Goal: Information Seeking & Learning: Learn about a topic

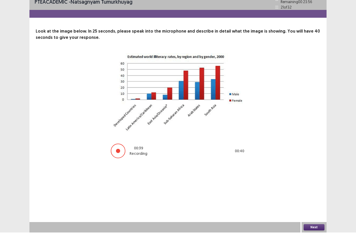
scroll to position [17, 0]
click at [314, 231] on button "Next" at bounding box center [313, 234] width 21 height 6
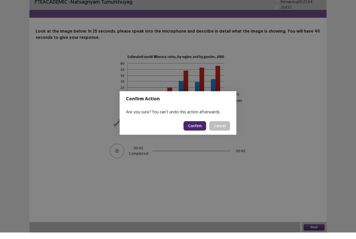
click at [197, 128] on button "Confirm" at bounding box center [194, 132] width 23 height 9
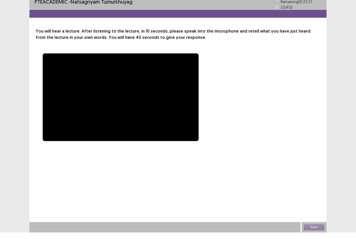
scroll to position [0, 0]
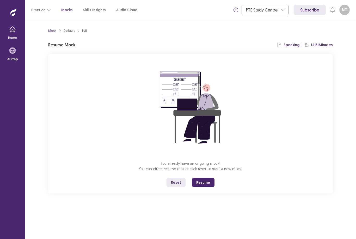
click at [207, 183] on button "Resume" at bounding box center [203, 182] width 23 height 9
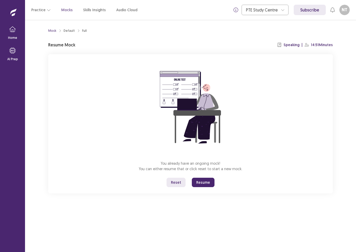
click at [206, 183] on button "Resume" at bounding box center [203, 182] width 23 height 9
click at [213, 184] on button "Resume" at bounding box center [203, 182] width 23 height 9
click at [206, 182] on button "Resume" at bounding box center [203, 182] width 23 height 9
click at [201, 186] on button "Resume" at bounding box center [203, 182] width 23 height 9
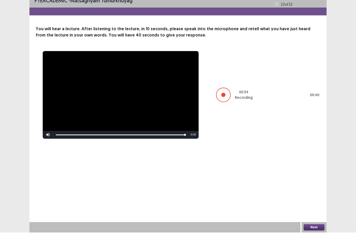
scroll to position [17, 0]
click at [317, 231] on button "Next" at bounding box center [313, 234] width 21 height 6
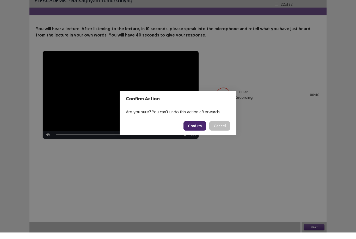
click at [199, 128] on button "Confirm" at bounding box center [194, 132] width 23 height 9
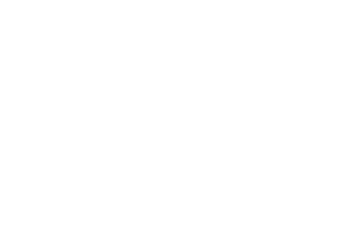
scroll to position [7, 0]
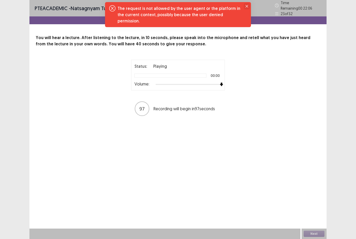
click at [245, 9] on button "Close" at bounding box center [247, 6] width 6 height 6
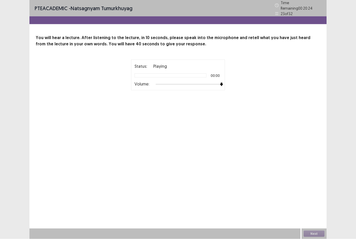
scroll to position [0, 0]
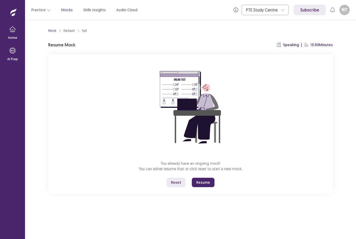
click at [206, 183] on button "Resume" at bounding box center [203, 182] width 23 height 9
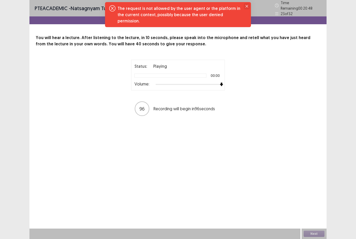
click at [245, 7] on button "Close" at bounding box center [247, 6] width 6 height 6
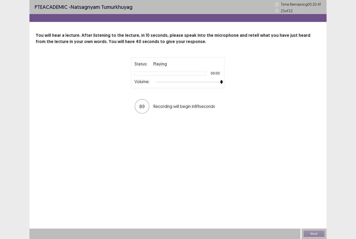
click at [146, 69] on div "Status: Playing 00:00 Volume:" at bounding box center [177, 73] width 87 height 24
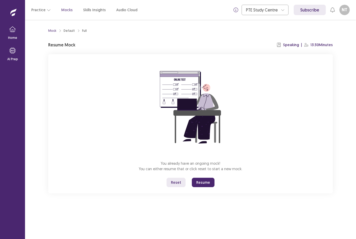
click at [207, 182] on button "Resume" at bounding box center [203, 182] width 23 height 9
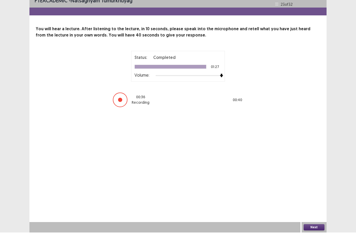
scroll to position [17, 0]
click at [314, 231] on button "Next" at bounding box center [313, 234] width 21 height 6
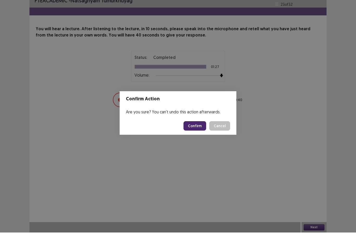
click at [196, 128] on button "Confirm" at bounding box center [194, 132] width 23 height 9
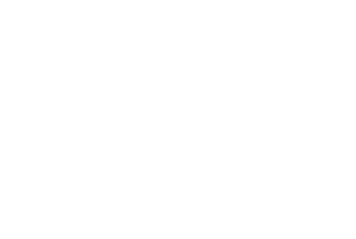
scroll to position [7, 0]
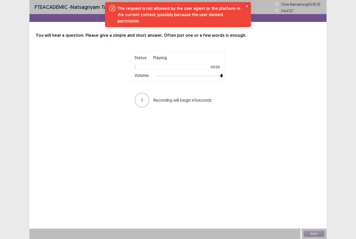
click at [247, 5] on icon "Close" at bounding box center [246, 6] width 3 height 3
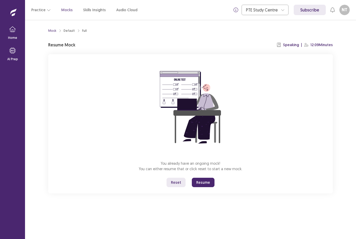
click at [207, 178] on button "Resume" at bounding box center [203, 182] width 23 height 9
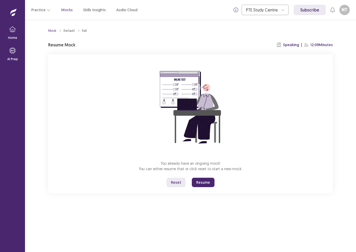
click at [205, 183] on button "Resume" at bounding box center [203, 182] width 23 height 9
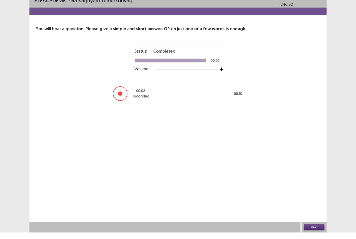
scroll to position [17, 0]
click at [323, 231] on button "Next" at bounding box center [313, 234] width 21 height 6
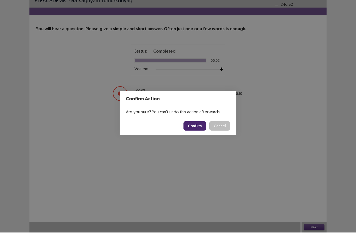
click at [199, 128] on button "Confirm" at bounding box center [194, 132] width 23 height 9
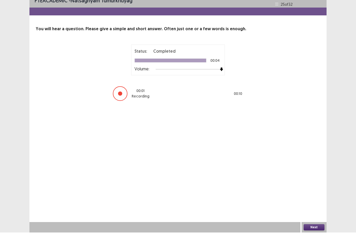
click at [315, 231] on button "Next" at bounding box center [313, 234] width 21 height 6
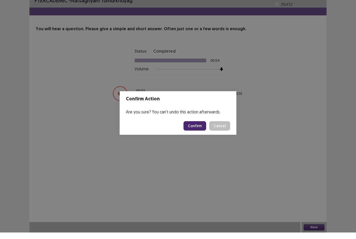
click at [198, 128] on button "Confirm" at bounding box center [194, 132] width 23 height 9
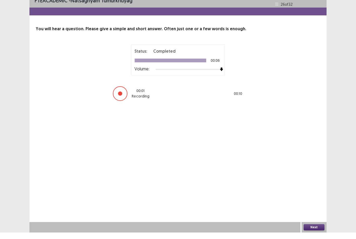
click at [318, 231] on button "Next" at bounding box center [313, 234] width 21 height 6
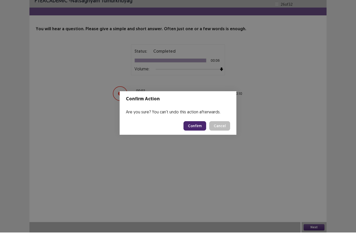
click at [198, 128] on button "Confirm" at bounding box center [194, 132] width 23 height 9
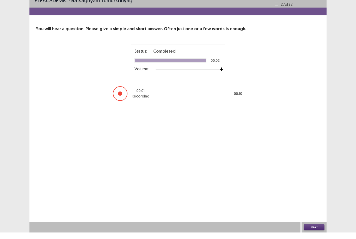
click at [315, 231] on button "Next" at bounding box center [313, 234] width 21 height 6
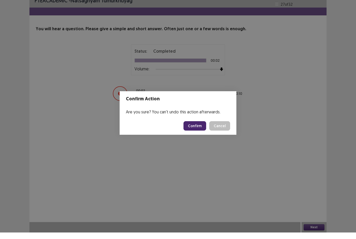
click at [198, 128] on button "Confirm" at bounding box center [194, 132] width 23 height 9
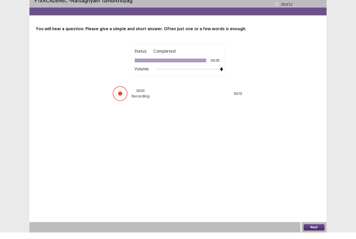
click at [315, 231] on button "Next" at bounding box center [313, 234] width 21 height 6
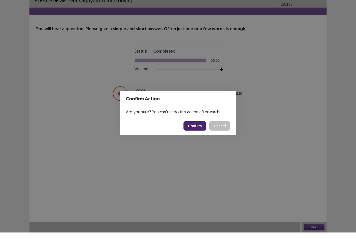
click at [203, 128] on button "Confirm" at bounding box center [194, 132] width 23 height 9
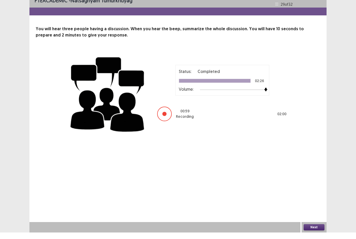
click at [317, 231] on button "Next" at bounding box center [313, 234] width 21 height 6
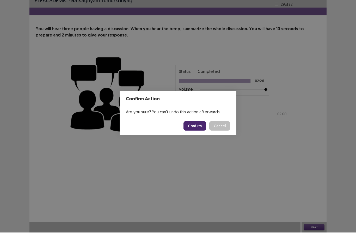
click at [198, 128] on button "Confirm" at bounding box center [194, 132] width 23 height 9
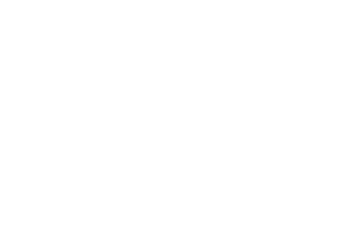
scroll to position [7, 0]
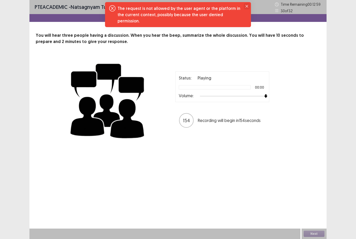
click at [247, 6] on icon "Close" at bounding box center [246, 6] width 3 height 3
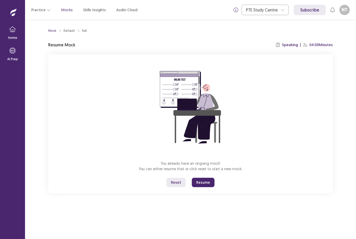
click at [209, 178] on button "Resume" at bounding box center [203, 182] width 23 height 9
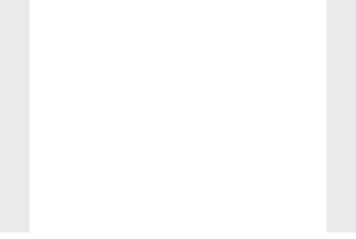
scroll to position [7, 0]
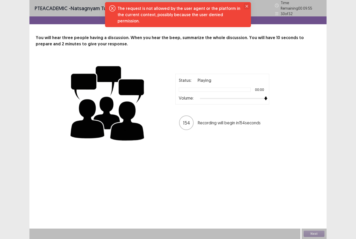
click at [246, 6] on icon "Close" at bounding box center [246, 6] width 3 height 3
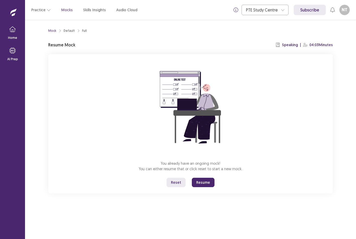
click at [206, 179] on button "Resume" at bounding box center [203, 182] width 23 height 9
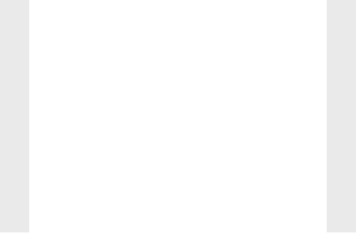
scroll to position [7, 0]
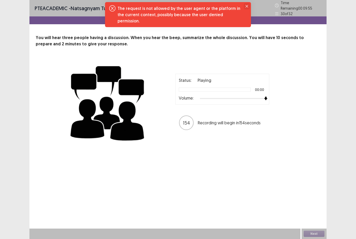
click at [245, 8] on button "Close" at bounding box center [247, 6] width 6 height 6
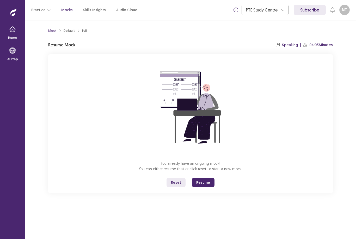
click at [209, 178] on button "Resume" at bounding box center [203, 182] width 23 height 9
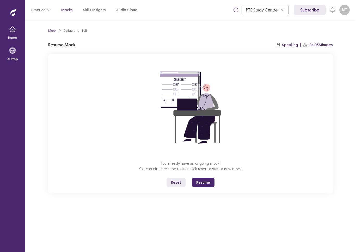
click at [210, 179] on button "Resume" at bounding box center [203, 182] width 23 height 9
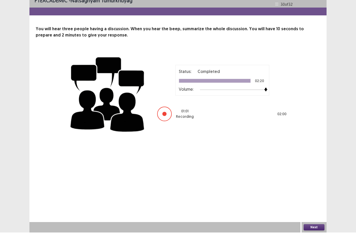
scroll to position [17, 0]
click at [316, 231] on button "Next" at bounding box center [313, 234] width 21 height 6
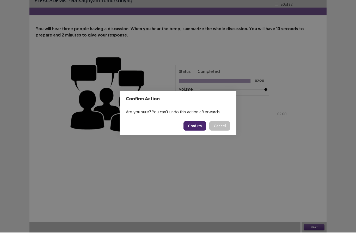
click at [197, 128] on button "Confirm" at bounding box center [194, 132] width 23 height 9
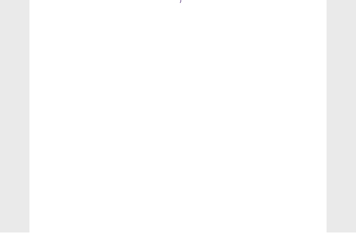
scroll to position [7, 0]
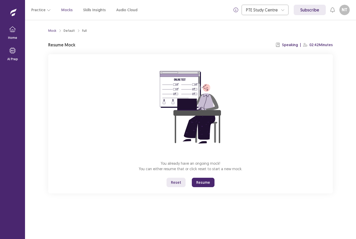
click at [203, 179] on button "Resume" at bounding box center [203, 182] width 23 height 9
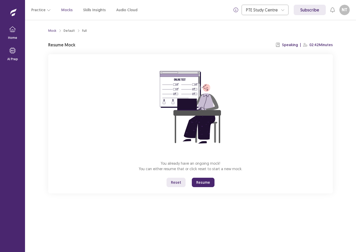
click at [206, 185] on button "Resume" at bounding box center [203, 182] width 23 height 9
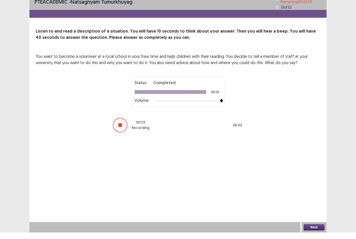
scroll to position [17, 0]
click at [317, 231] on button "Next" at bounding box center [313, 234] width 21 height 6
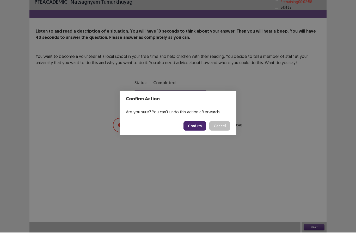
click at [194, 128] on button "Confirm" at bounding box center [194, 132] width 23 height 9
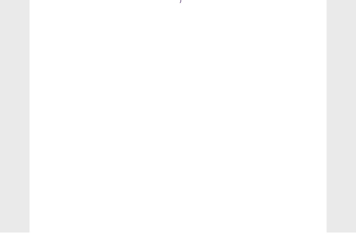
scroll to position [7, 0]
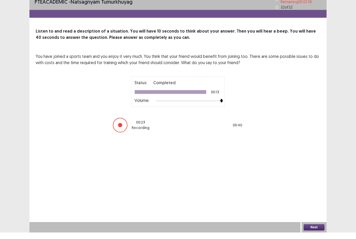
click at [320, 231] on button "Next" at bounding box center [313, 234] width 21 height 6
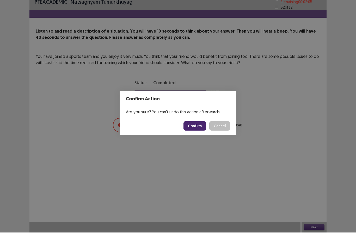
click at [196, 128] on button "Confirm" at bounding box center [194, 132] width 23 height 9
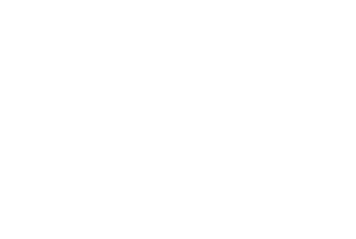
scroll to position [7, 0]
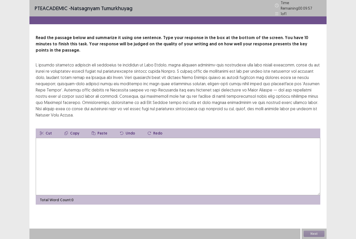
click at [210, 138] on textarea at bounding box center [178, 166] width 284 height 57
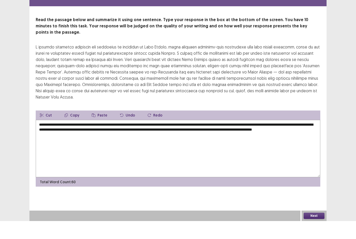
scroll to position [17, 0]
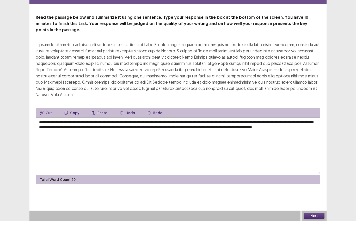
type textarea "**********"
click at [319, 231] on button "Next" at bounding box center [313, 234] width 21 height 6
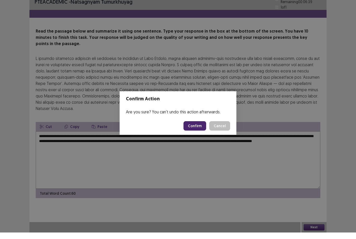
click at [201, 128] on button "Confirm" at bounding box center [194, 132] width 23 height 9
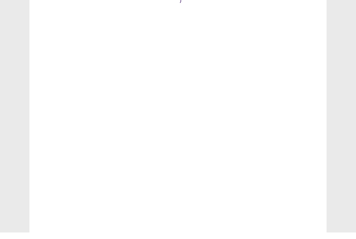
scroll to position [7, 0]
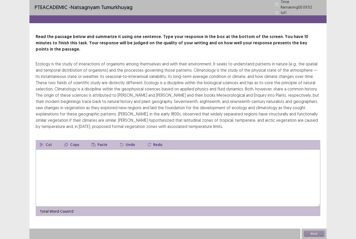
click at [84, 159] on textarea at bounding box center [178, 177] width 284 height 57
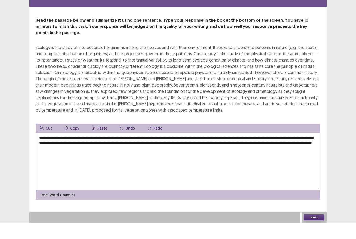
scroll to position [17, 0]
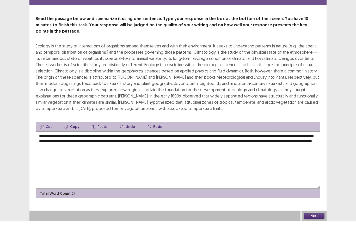
type textarea "**********"
click at [321, 231] on button "Next" at bounding box center [313, 234] width 21 height 6
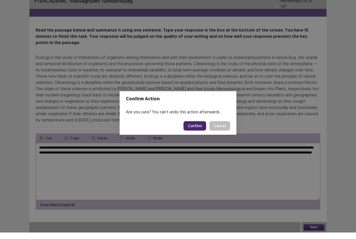
click at [199, 128] on button "Confirm" at bounding box center [194, 132] width 23 height 9
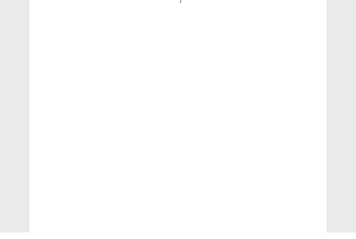
scroll to position [7, 0]
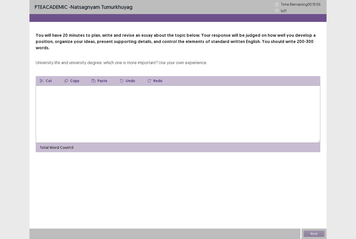
click at [208, 92] on textarea at bounding box center [178, 113] width 284 height 57
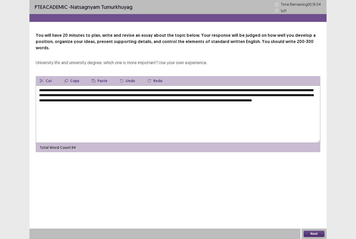
click at [73, 76] on button "Copy" at bounding box center [71, 80] width 23 height 9
click at [157, 98] on textarea "**********" at bounding box center [178, 113] width 284 height 57
click at [103, 76] on button "Paste" at bounding box center [100, 80] width 24 height 9
click at [146, 94] on textarea "**********" at bounding box center [178, 113] width 284 height 57
click at [99, 76] on button "Paste" at bounding box center [100, 80] width 24 height 9
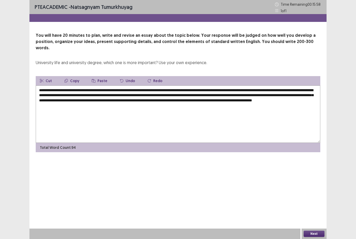
click at [146, 95] on textarea "**********" at bounding box center [178, 113] width 284 height 57
click at [98, 76] on button "Paste" at bounding box center [100, 80] width 24 height 9
click at [152, 99] on textarea "**********" at bounding box center [178, 113] width 284 height 57
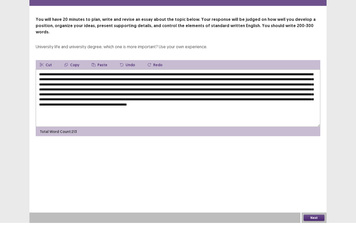
scroll to position [17, 0]
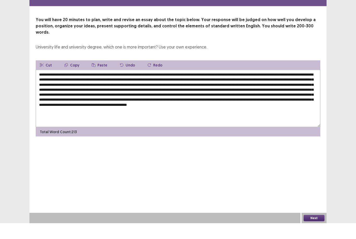
type textarea "**********"
click at [318, 231] on button "Next" at bounding box center [313, 234] width 21 height 6
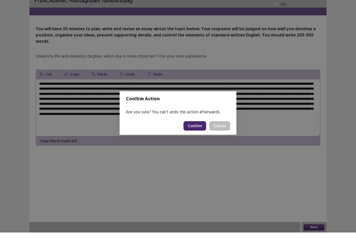
click at [202, 128] on button "Confirm" at bounding box center [194, 132] width 23 height 9
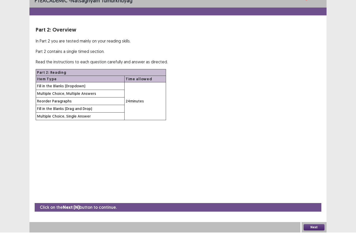
click at [319, 231] on button "Next" at bounding box center [313, 234] width 21 height 6
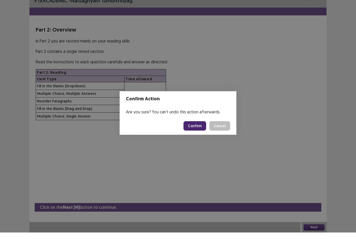
click at [197, 128] on button "Confirm" at bounding box center [194, 132] width 23 height 9
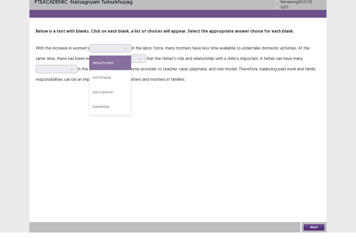
click at [194, 76] on div "PTE academic - natsagnyam tumurkhuyag Time Remaining 00 : 23 : 35 1 of 17 Below…" at bounding box center [177, 50] width 297 height 101
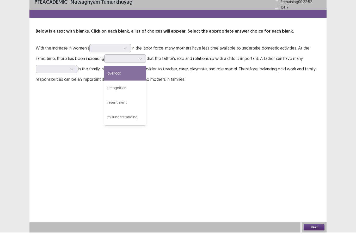
click at [226, 147] on div "PTE academic - natsagnyam tumurkhuyag Time Remaining 00 : 22 : 52 1 of 17 Below…" at bounding box center [177, 119] width 297 height 239
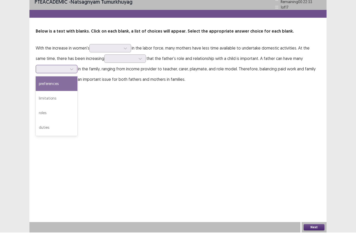
click at [66, 112] on div "roles" at bounding box center [57, 119] width 42 height 15
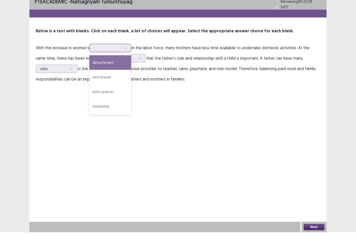
click at [115, 91] on div "participation" at bounding box center [110, 98] width 42 height 15
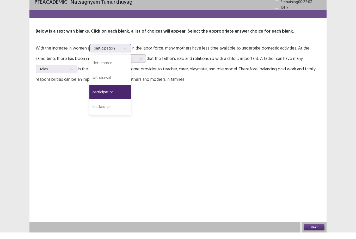
click at [114, 106] on div "leadership" at bounding box center [110, 113] width 42 height 15
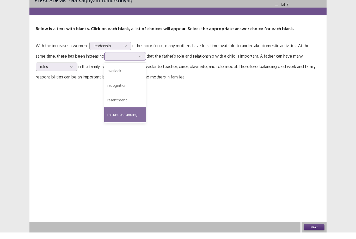
click at [130, 114] on div "misunderstanding" at bounding box center [125, 121] width 42 height 15
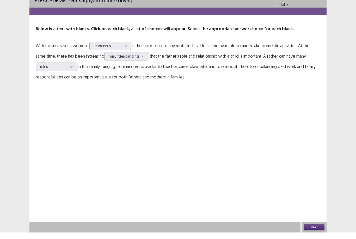
click at [319, 231] on button "Next" at bounding box center [313, 234] width 21 height 6
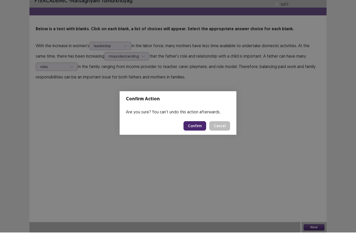
click at [197, 128] on button "Confirm" at bounding box center [194, 132] width 23 height 9
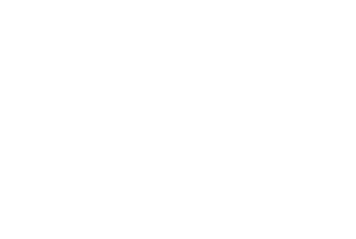
scroll to position [7, 0]
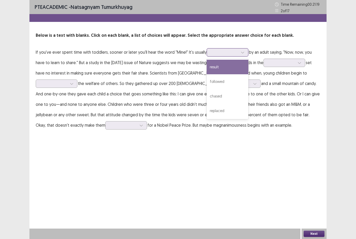
click at [240, 60] on div "result" at bounding box center [228, 67] width 42 height 15
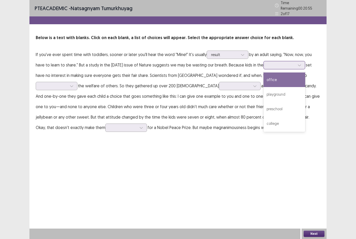
click at [302, 102] on div "preschool" at bounding box center [284, 109] width 42 height 15
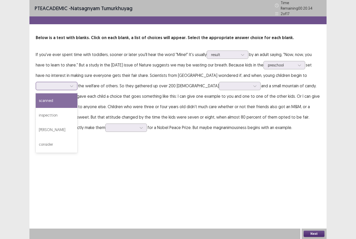
click at [71, 94] on div "scanned" at bounding box center [57, 100] width 42 height 15
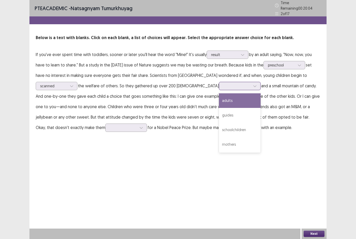
click at [219, 108] on div "guides" at bounding box center [240, 115] width 42 height 15
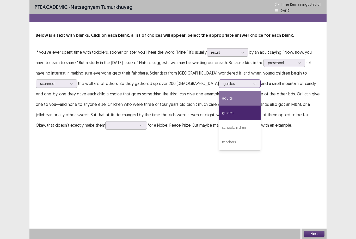
click at [219, 91] on div "adults" at bounding box center [240, 98] width 42 height 15
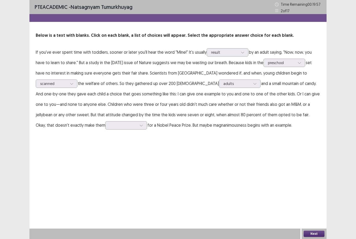
click at [209, 72] on p "If you've ever spent time with toddlers, sooner or later you'll hear the word "…" at bounding box center [178, 88] width 284 height 83
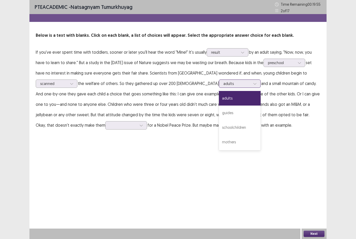
click at [219, 121] on div "schoolchildren" at bounding box center [240, 127] width 42 height 15
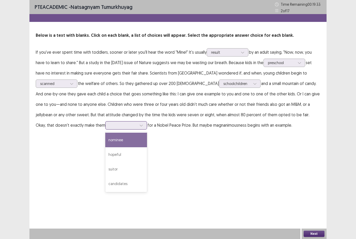
click at [105, 133] on div "nominee" at bounding box center [126, 140] width 42 height 15
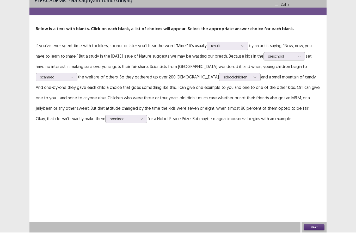
click at [315, 231] on button "Next" at bounding box center [313, 234] width 21 height 6
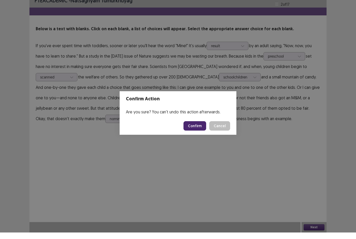
click at [193, 128] on button "Confirm" at bounding box center [194, 132] width 23 height 9
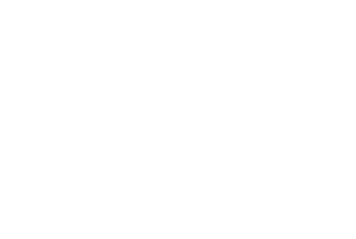
scroll to position [7, 0]
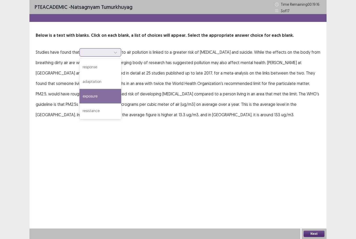
click at [95, 89] on div "exposure" at bounding box center [100, 96] width 42 height 15
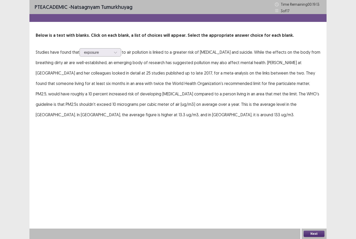
scroll to position [17, 0]
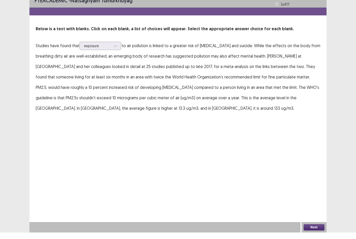
click at [317, 231] on button "Next" at bounding box center [313, 234] width 21 height 6
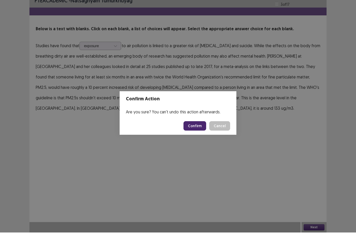
click at [199, 129] on button "Confirm" at bounding box center [194, 132] width 23 height 9
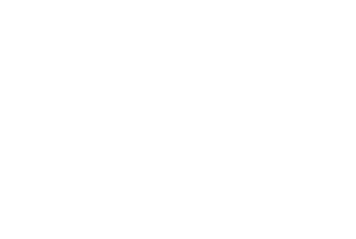
scroll to position [7, 0]
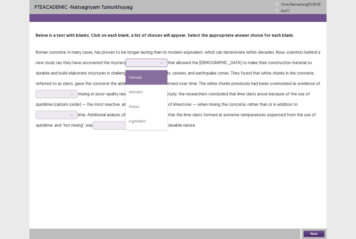
click at [133, 87] on div "element" at bounding box center [147, 92] width 42 height 15
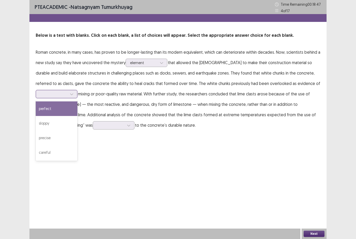
click at [77, 101] on div "perfect" at bounding box center [57, 108] width 42 height 15
click at [257, 134] on div "PTE academic - natsagnyam tumurkhuyag Time Remaining 00 : 18 : 37 4 of 17 Below…" at bounding box center [177, 70] width 297 height 141
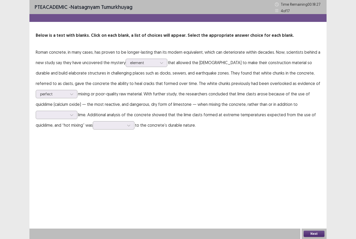
click at [238, 151] on div "PTE academic - natsagnyam tumurkhuyag Time Remaining 00 : 18 : 27 4 of 17 Below…" at bounding box center [177, 119] width 297 height 239
click at [77, 151] on div "crushed" at bounding box center [57, 158] width 42 height 15
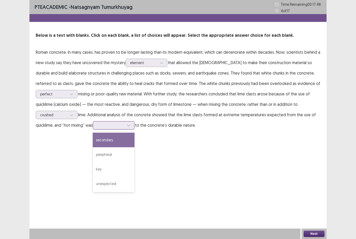
click at [93, 149] on div "peripheral" at bounding box center [114, 154] width 42 height 15
click at [70, 125] on div "PTE academic - natsagnyam tumurkhuyag Time Remaining 00 : 17 : 45 4 of 17 Below…" at bounding box center [177, 70] width 297 height 141
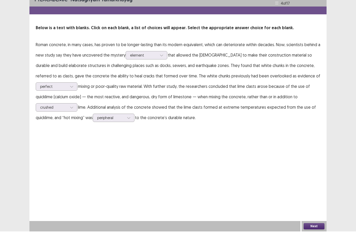
scroll to position [17, 0]
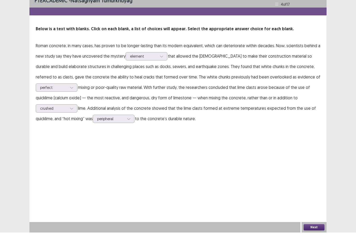
click at [316, 231] on button "Next" at bounding box center [313, 234] width 21 height 6
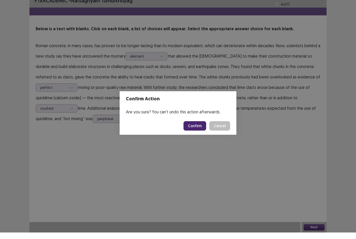
click at [195, 128] on button "Confirm" at bounding box center [194, 132] width 23 height 9
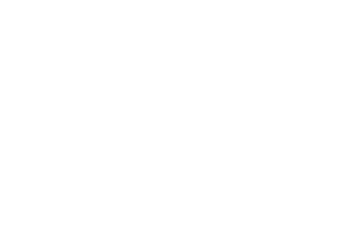
scroll to position [7, 0]
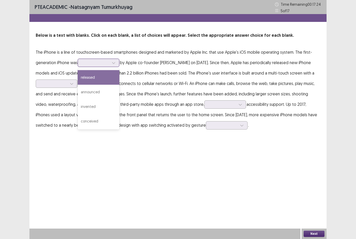
click at [112, 72] on div "released" at bounding box center [99, 77] width 42 height 15
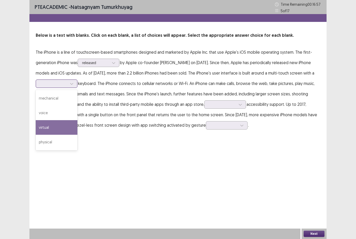
click at [77, 120] on div "virtual" at bounding box center [57, 127] width 42 height 15
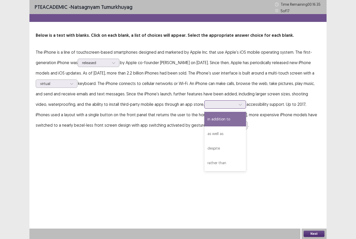
click at [246, 113] on div "in addition to" at bounding box center [225, 119] width 42 height 15
click at [246, 128] on div "as well as" at bounding box center [225, 133] width 42 height 15
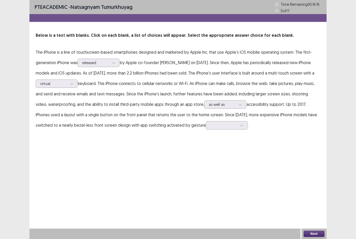
scroll to position [7, 0]
click at [227, 148] on div "control" at bounding box center [227, 154] width 42 height 15
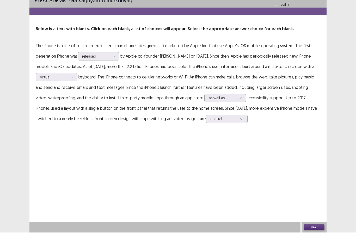
click at [316, 231] on button "Next" at bounding box center [313, 234] width 21 height 6
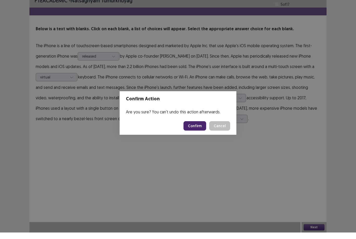
click at [199, 128] on button "Confirm" at bounding box center [194, 132] width 23 height 9
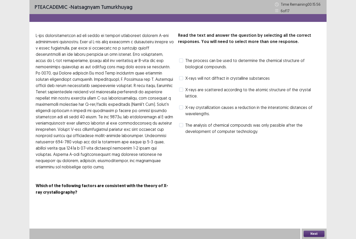
scroll to position [0, 0]
click at [223, 122] on span "The analysis of chemical compounds was only passible after the development of c…" at bounding box center [252, 128] width 135 height 13
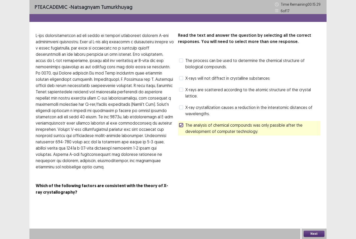
scroll to position [17, 0]
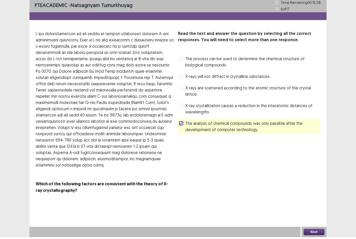
click at [315, 232] on button "Next" at bounding box center [313, 234] width 21 height 6
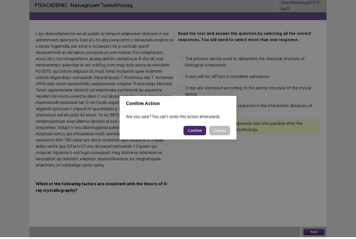
click at [195, 128] on button "Confirm" at bounding box center [194, 132] width 23 height 9
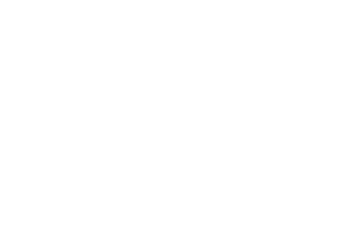
scroll to position [2, 0]
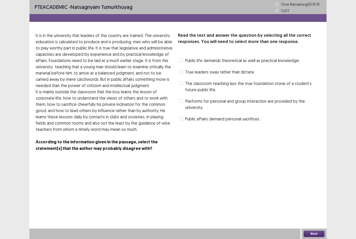
click at [201, 88] on span "The classroom teaching lays the true foundation stone of a student’s future pub…" at bounding box center [252, 86] width 135 height 13
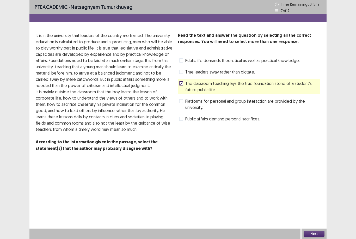
scroll to position [17, 0]
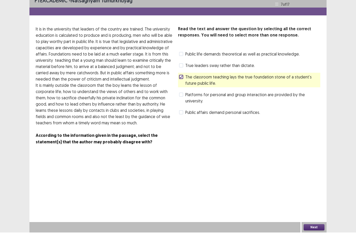
click at [315, 231] on button "Next" at bounding box center [313, 234] width 21 height 6
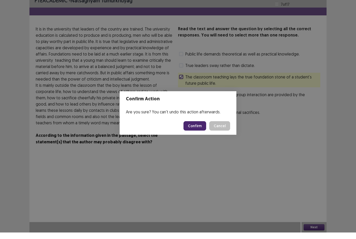
click at [195, 129] on button "Confirm" at bounding box center [194, 132] width 23 height 9
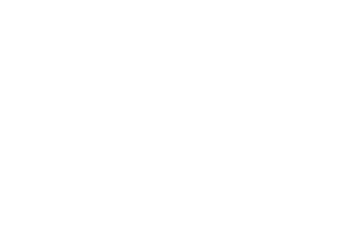
scroll to position [7, 0]
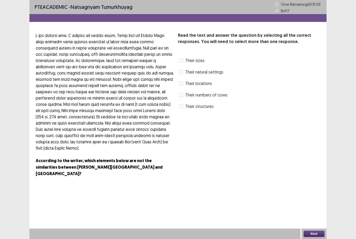
click at [187, 92] on span "Their numbers of cows" at bounding box center [206, 95] width 42 height 6
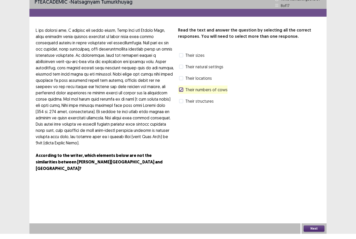
scroll to position [17, 0]
click at [213, 69] on span "Their natural settings" at bounding box center [204, 72] width 38 height 6
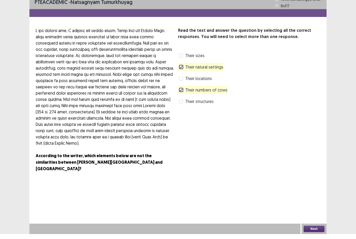
click at [221, 92] on span "Their numbers of cows" at bounding box center [206, 95] width 42 height 6
click at [315, 231] on button "Next" at bounding box center [313, 234] width 21 height 6
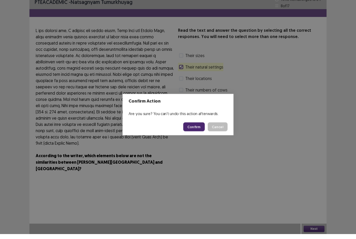
scroll to position [17, 0]
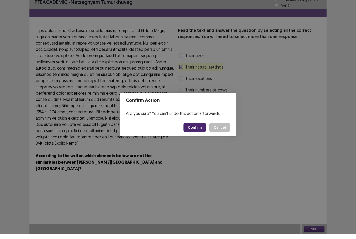
click at [194, 128] on button "Confirm" at bounding box center [194, 132] width 23 height 9
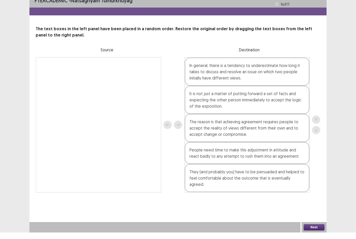
click at [318, 231] on button "Next" at bounding box center [313, 234] width 21 height 6
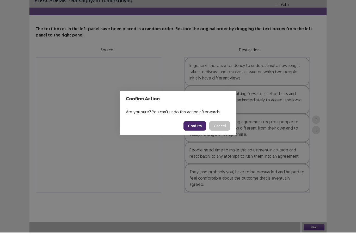
click at [198, 128] on button "Confirm" at bounding box center [194, 132] width 23 height 9
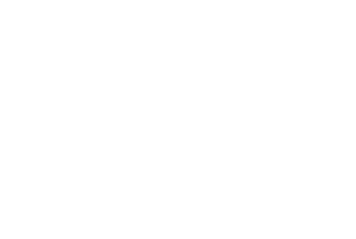
scroll to position [7, 0]
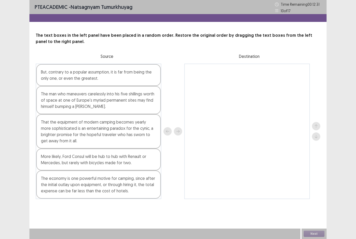
click at [112, 181] on div "The economy is one powerful motive for camping, since after the initial outlay …" at bounding box center [98, 184] width 125 height 28
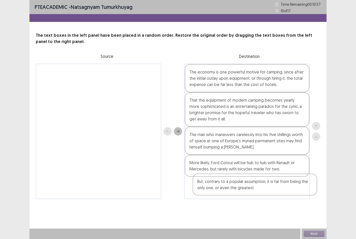
scroll to position [15, 0]
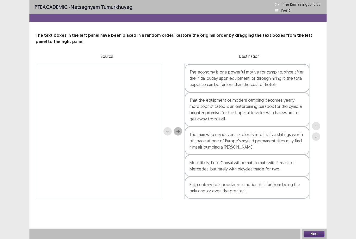
click at [322, 234] on button "Next" at bounding box center [313, 234] width 21 height 6
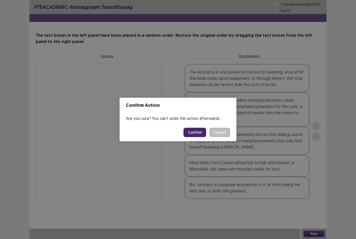
click at [195, 131] on button "Confirm" at bounding box center [194, 132] width 23 height 9
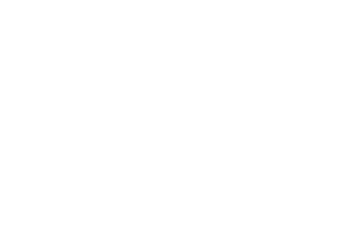
scroll to position [7, 0]
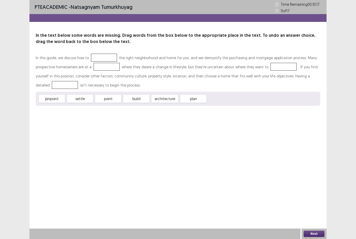
click at [141, 95] on div "build" at bounding box center [136, 99] width 26 height 8
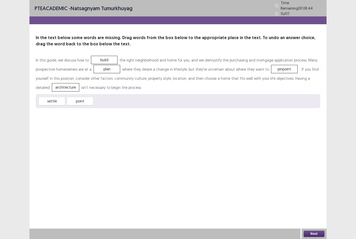
scroll to position [17, 0]
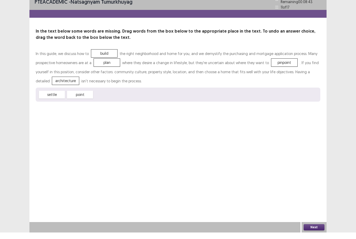
click at [321, 231] on button "Next" at bounding box center [313, 234] width 21 height 6
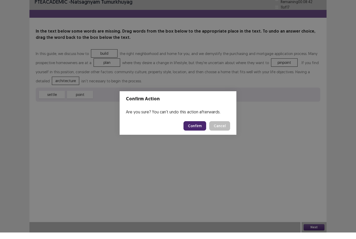
click at [200, 128] on button "Confirm" at bounding box center [194, 132] width 23 height 9
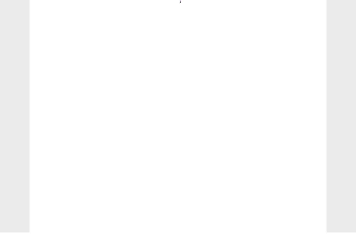
scroll to position [7, 0]
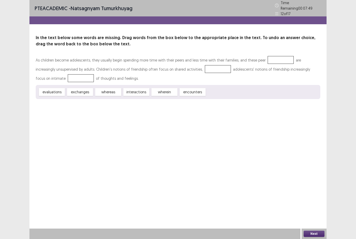
click at [135, 88] on div "interactions" at bounding box center [136, 92] width 26 height 8
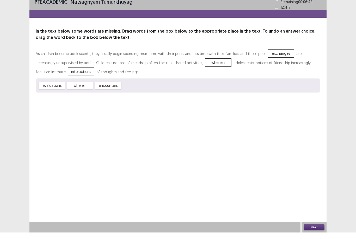
click at [319, 231] on button "Next" at bounding box center [313, 234] width 21 height 6
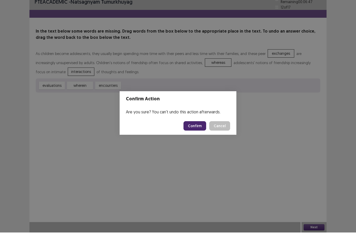
click at [200, 128] on button "Confirm" at bounding box center [194, 132] width 23 height 9
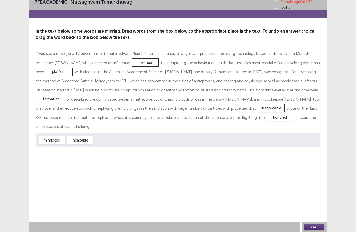
click at [319, 231] on button "Next" at bounding box center [313, 234] width 21 height 6
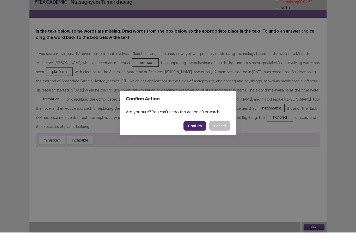
click at [196, 128] on button "Confirm" at bounding box center [194, 132] width 23 height 9
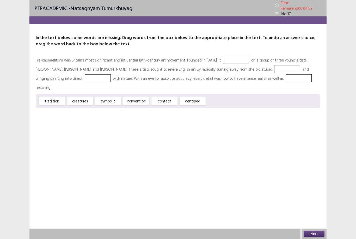
scroll to position [0, 0]
click at [146, 97] on div "contact" at bounding box center [136, 101] width 26 height 8
click at [115, 97] on div "convention" at bounding box center [108, 101] width 26 height 8
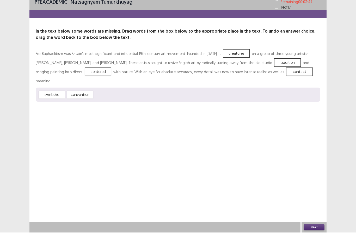
click at [315, 231] on button "Next" at bounding box center [313, 234] width 21 height 6
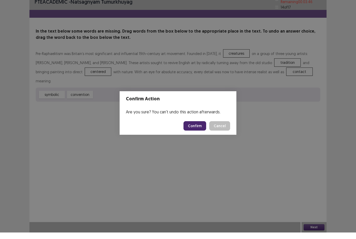
click at [196, 128] on button "Confirm" at bounding box center [194, 132] width 23 height 9
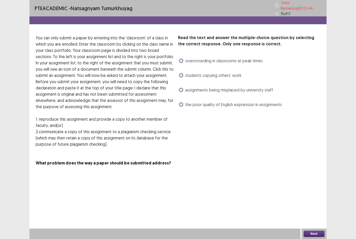
scroll to position [0, 0]
click at [203, 103] on span "the poor quality of English expression in assignments" at bounding box center [233, 104] width 97 height 6
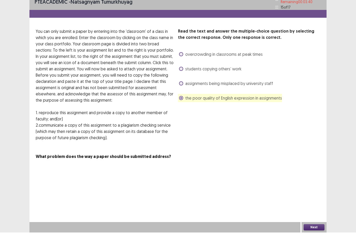
scroll to position [17, 0]
click at [321, 231] on button "Next" at bounding box center [313, 234] width 21 height 6
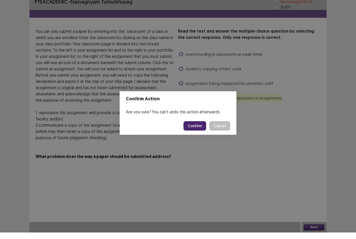
click at [199, 128] on button "Confirm" at bounding box center [194, 132] width 23 height 9
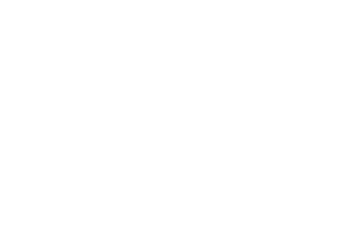
scroll to position [7, 0]
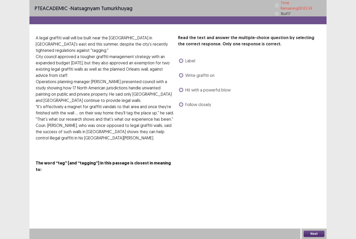
click at [201, 101] on span "Follow closely" at bounding box center [198, 104] width 26 height 6
click at [216, 87] on span "Hit with a powerful blow" at bounding box center [207, 90] width 45 height 6
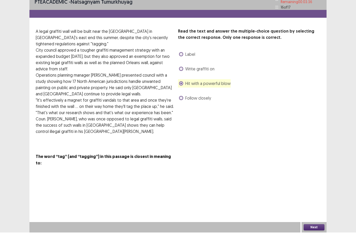
scroll to position [17, 0]
click at [319, 231] on button "Next" at bounding box center [313, 234] width 21 height 6
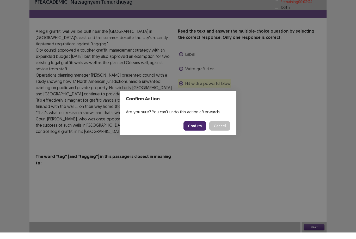
click at [202, 128] on button "Confirm" at bounding box center [194, 132] width 23 height 9
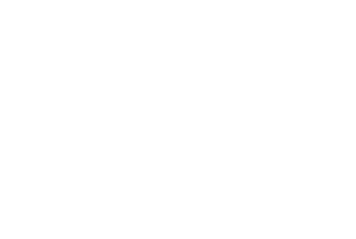
scroll to position [7, 0]
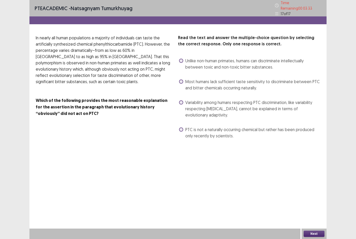
click at [198, 99] on span "Variability among humans respecting PTC discrimination, like variability respec…" at bounding box center [252, 108] width 135 height 19
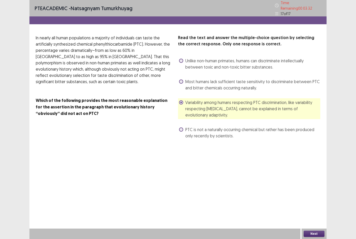
scroll to position [17, 0]
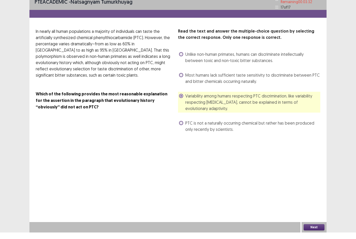
click at [321, 231] on button "Next" at bounding box center [313, 234] width 21 height 6
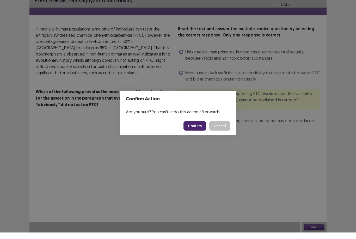
click at [206, 128] on button "Confirm" at bounding box center [194, 132] width 23 height 9
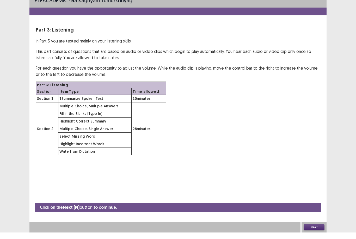
click at [320, 231] on button "Next" at bounding box center [313, 234] width 21 height 6
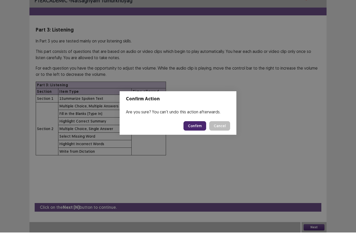
click at [201, 128] on button "Confirm" at bounding box center [194, 132] width 23 height 9
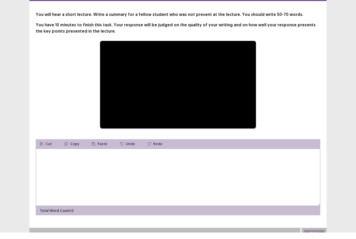
scroll to position [20, 0]
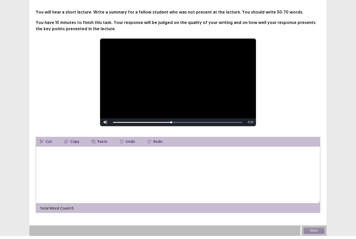
click at [68, 170] on textarea at bounding box center [178, 177] width 284 height 57
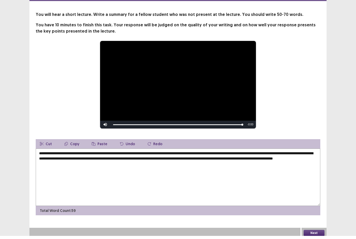
type textarea "**********"
click at [318, 233] on button "Next" at bounding box center [313, 236] width 21 height 6
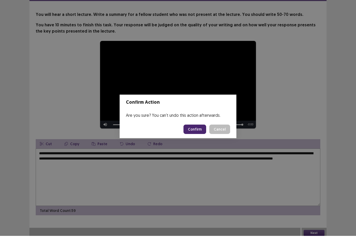
click at [194, 131] on button "Confirm" at bounding box center [194, 132] width 23 height 9
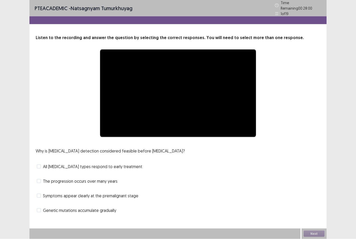
scroll to position [17, 0]
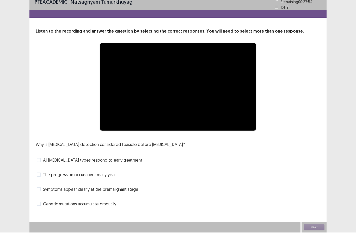
click at [96, 163] on span "All [MEDICAL_DATA] types respond to early treatment" at bounding box center [92, 166] width 99 height 6
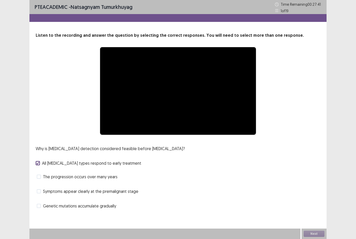
scroll to position [0, 0]
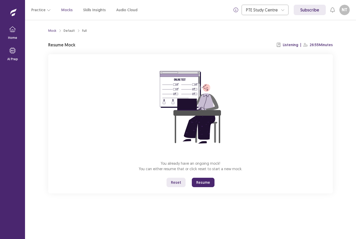
click at [206, 183] on button "Resume" at bounding box center [203, 182] width 23 height 9
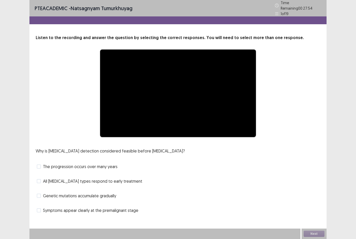
click at [90, 179] on span "All [MEDICAL_DATA] types respond to early treatment" at bounding box center [92, 181] width 99 height 6
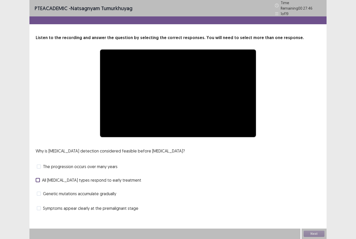
click at [105, 165] on span "The progression occurs over many years" at bounding box center [80, 166] width 75 height 6
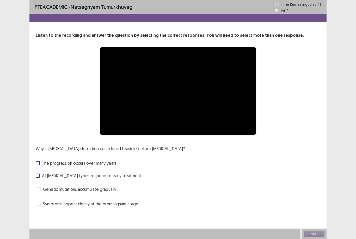
click at [138, 214] on div "**********" at bounding box center [177, 109] width 297 height 218
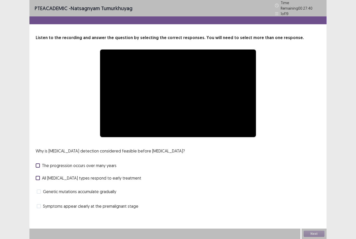
click at [126, 205] on span "Symptoms appear clearly at the premalignant stage" at bounding box center [90, 206] width 95 height 6
click at [125, 181] on div "All [MEDICAL_DATA] types respond to early treatment" at bounding box center [88, 178] width 105 height 6
click at [101, 181] on span "All [MEDICAL_DATA] types respond to early treatment" at bounding box center [91, 178] width 99 height 6
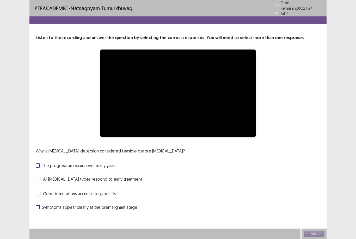
scroll to position [17, 0]
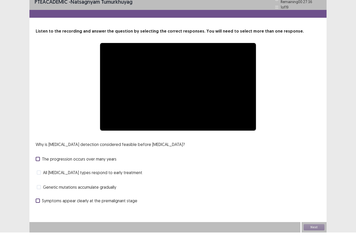
click at [309, 230] on div "Next" at bounding box center [313, 233] width 25 height 10
click at [302, 217] on div "**********" at bounding box center [177, 119] width 297 height 239
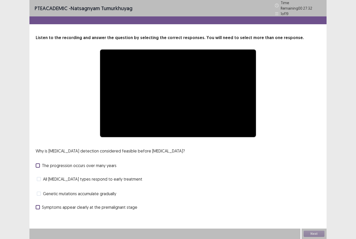
scroll to position [0, 0]
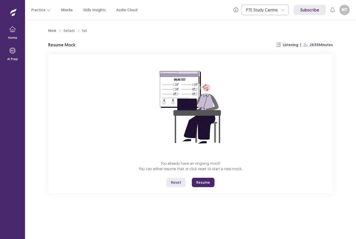
click at [205, 179] on button "Resume" at bounding box center [203, 182] width 23 height 9
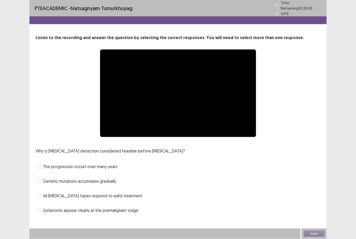
scroll to position [17, 0]
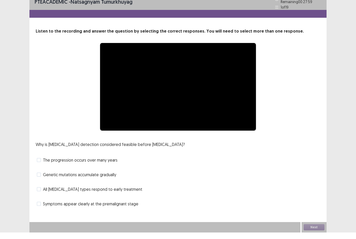
click at [318, 228] on div "Next" at bounding box center [313, 233] width 25 height 10
click at [314, 228] on div "Next" at bounding box center [313, 233] width 25 height 10
click at [320, 228] on div "Next" at bounding box center [313, 233] width 25 height 10
click at [319, 228] on div "Next" at bounding box center [313, 233] width 25 height 10
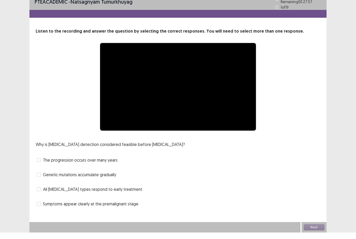
click at [101, 163] on span "The progression occurs over many years" at bounding box center [80, 166] width 75 height 6
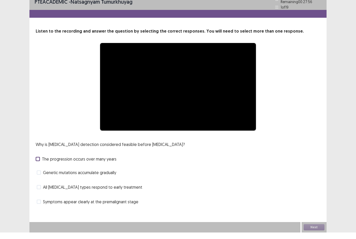
click at [103, 205] on span "Symptoms appear clearly at the premalignant stage" at bounding box center [90, 208] width 95 height 6
click at [316, 229] on div "Next" at bounding box center [313, 233] width 25 height 10
click at [317, 229] on div "Next" at bounding box center [313, 233] width 25 height 10
click at [317, 228] on div "Next" at bounding box center [313, 233] width 25 height 10
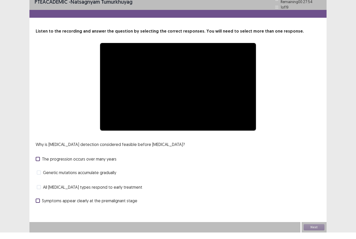
click at [314, 228] on div "Next" at bounding box center [313, 233] width 25 height 10
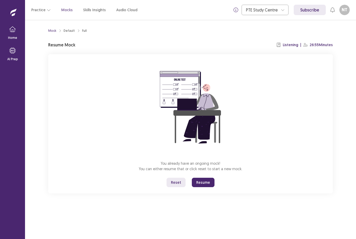
click at [208, 178] on button "Resume" at bounding box center [203, 182] width 23 height 9
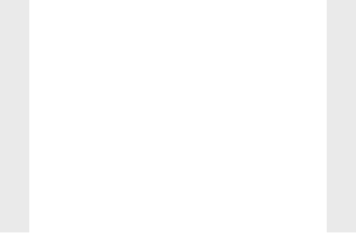
scroll to position [7, 0]
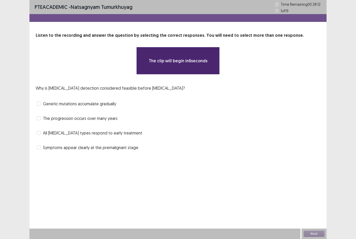
click at [108, 144] on span "Symptoms appear clearly at the premalignant stage" at bounding box center [90, 147] width 95 height 6
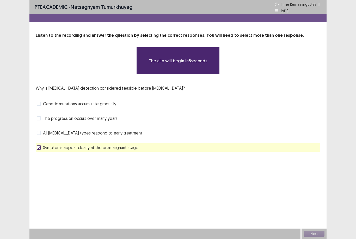
click at [100, 101] on span "Genetic mutations accumulate gradually" at bounding box center [79, 104] width 73 height 6
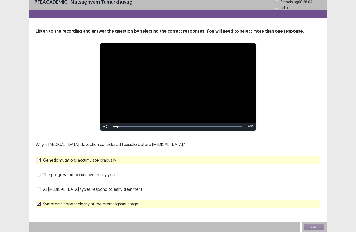
scroll to position [17, 0]
click at [84, 163] on span "Genetic mutations accumulate gradually" at bounding box center [79, 166] width 73 height 6
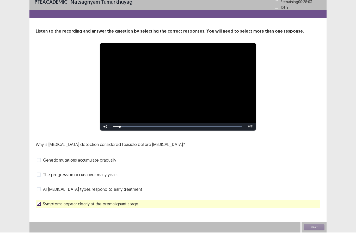
click at [74, 178] on span "The progression occurs over many years" at bounding box center [80, 181] width 75 height 6
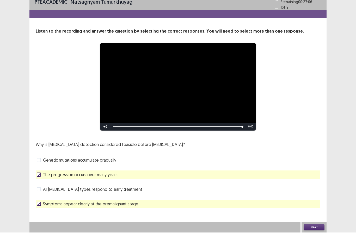
click at [313, 231] on button "Next" at bounding box center [313, 234] width 21 height 6
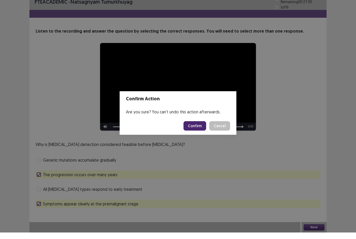
click at [204, 128] on button "Confirm" at bounding box center [194, 132] width 23 height 9
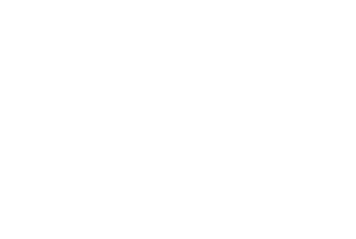
scroll to position [7, 0]
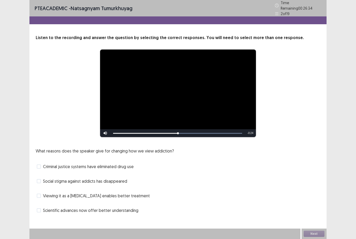
click at [129, 193] on span "Viewing it as a [MEDICAL_DATA] enables better treatment" at bounding box center [96, 196] width 107 height 6
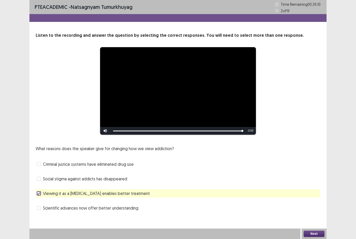
scroll to position [17, 0]
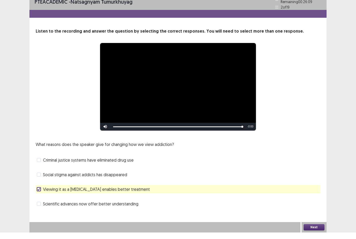
click at [318, 231] on button "Next" at bounding box center [313, 234] width 21 height 6
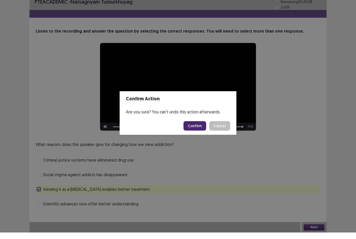
click at [196, 128] on button "Confirm" at bounding box center [194, 132] width 23 height 9
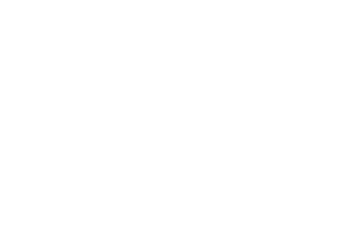
scroll to position [7, 0]
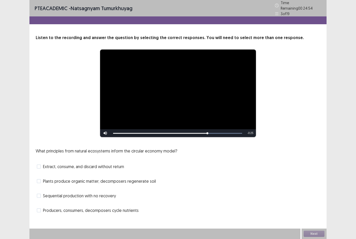
click at [153, 178] on span "Plants produce organic matter; decomposers regenerate soil" at bounding box center [99, 181] width 113 height 6
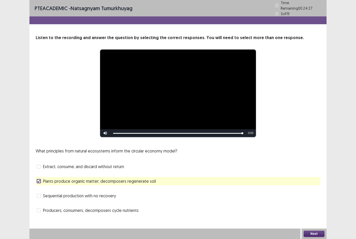
scroll to position [17, 0]
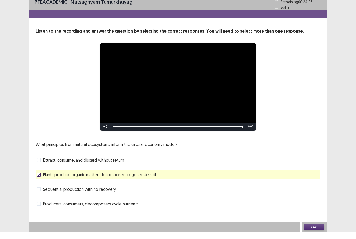
click at [314, 231] on button "Next" at bounding box center [313, 234] width 21 height 6
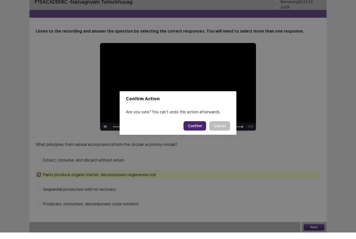
click at [199, 128] on button "Confirm" at bounding box center [194, 132] width 23 height 9
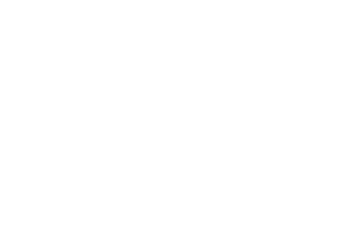
scroll to position [7, 0]
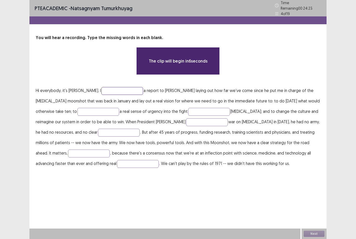
click at [114, 87] on input "text" at bounding box center [122, 91] width 42 height 8
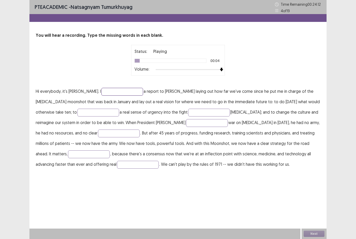
click at [124, 88] on input "text" at bounding box center [122, 92] width 42 height 8
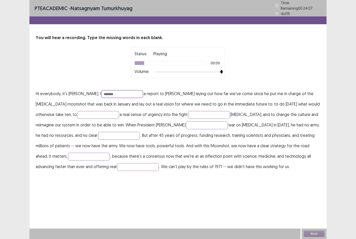
type input "*******"
type input "*********"
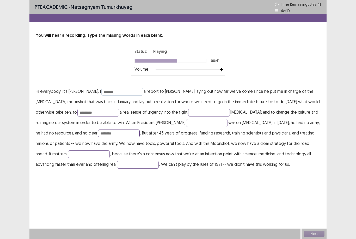
type input "********"
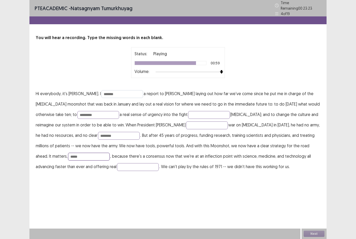
type input "*****"
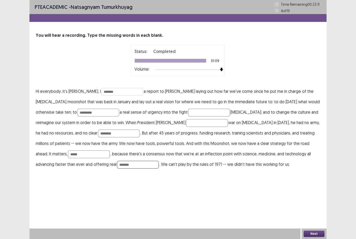
type input "*******"
click at [118, 88] on input "*******" at bounding box center [122, 92] width 42 height 8
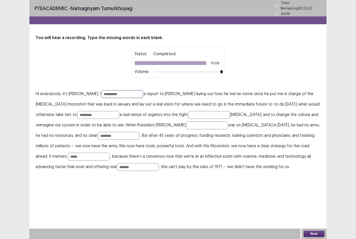
type input "**********"
type input "********"
type input "******"
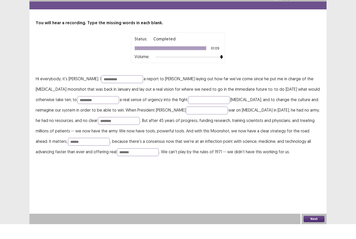
click at [314, 231] on button "Next" at bounding box center [313, 234] width 21 height 6
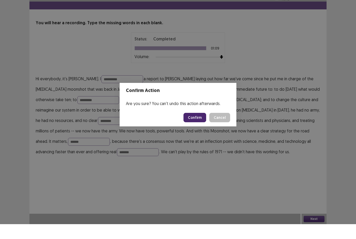
scroll to position [17, 0]
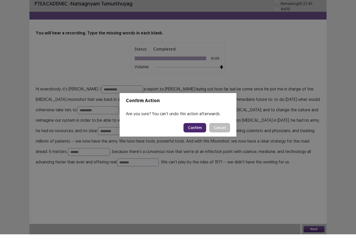
click at [202, 119] on div "Are you sure? You can't undo this action afterwards." at bounding box center [178, 118] width 117 height 10
click at [199, 129] on button "Confirm" at bounding box center [194, 132] width 23 height 9
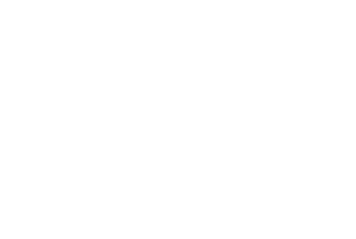
scroll to position [5, 0]
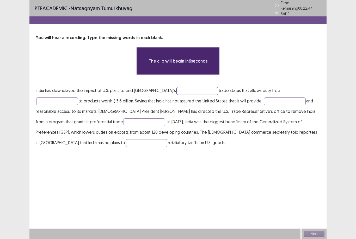
click at [182, 87] on input "text" at bounding box center [197, 91] width 42 height 8
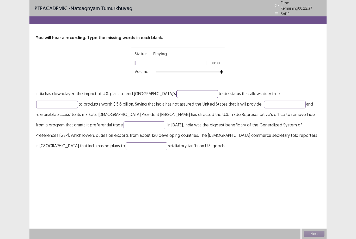
click at [177, 90] on input "text" at bounding box center [197, 94] width 42 height 8
type input "*********"
type input "******"
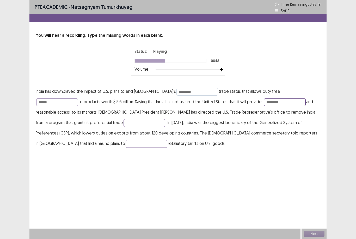
type input "*********"
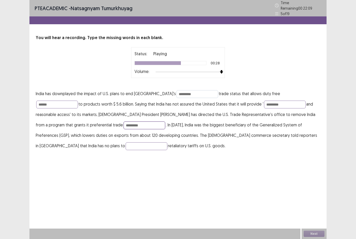
type input "*********"
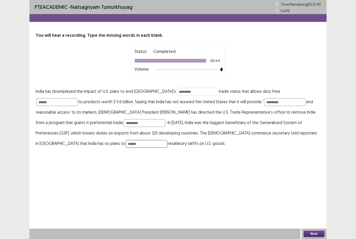
type input "******"
click at [190, 88] on input "*********" at bounding box center [197, 92] width 42 height 8
type input "**********"
click at [264, 99] on input "*********" at bounding box center [285, 102] width 42 height 8
type input "*"
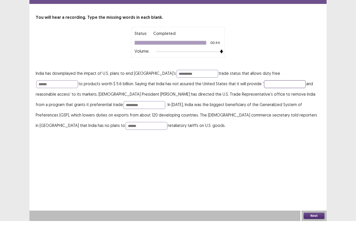
scroll to position [17, 0]
click at [319, 231] on button "Next" at bounding box center [313, 234] width 21 height 6
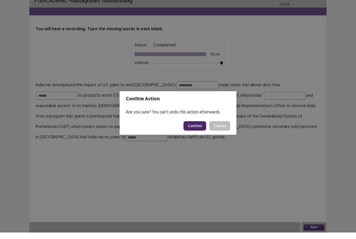
click at [204, 128] on button "Confirm" at bounding box center [194, 132] width 23 height 9
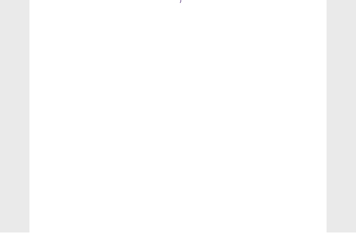
scroll to position [7, 0]
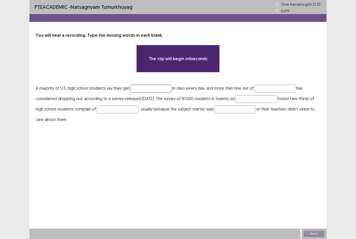
click at [160, 85] on input "text" at bounding box center [151, 89] width 42 height 8
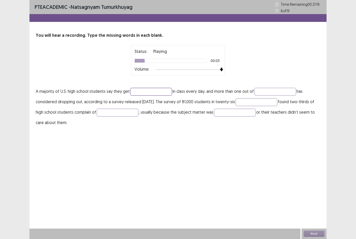
click at [158, 88] on input "text" at bounding box center [151, 92] width 42 height 8
type input "*****"
type input "****"
type input "******"
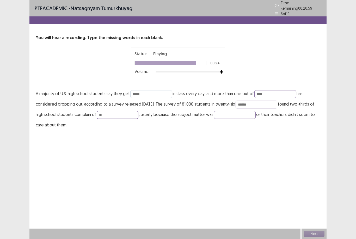
type input "*"
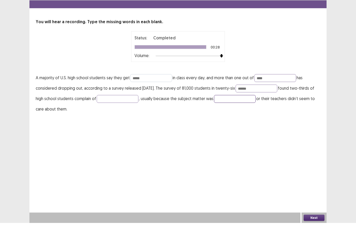
scroll to position [17, 0]
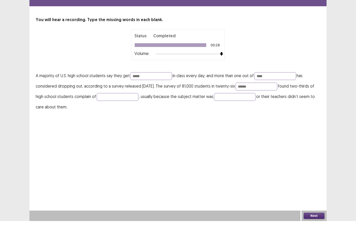
click at [316, 231] on button "Next" at bounding box center [313, 234] width 21 height 6
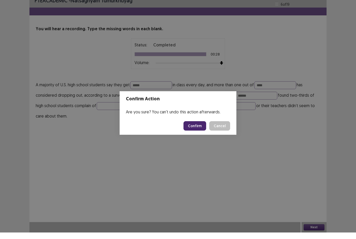
click at [203, 129] on button "Confirm" at bounding box center [194, 132] width 23 height 9
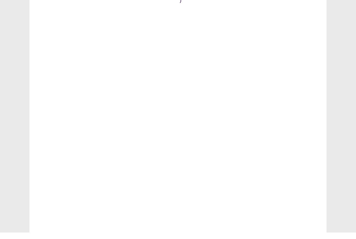
scroll to position [7, 0]
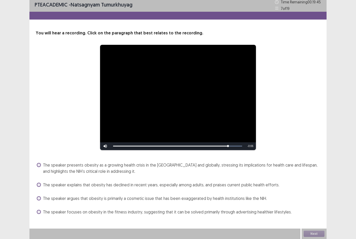
click at [234, 195] on span "The speaker argues that obesity is primarily a cosmetic issue that has been exa…" at bounding box center [155, 198] width 224 height 6
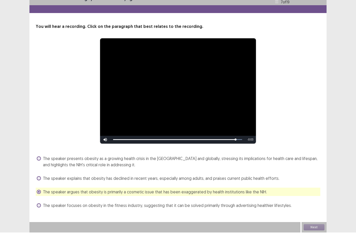
scroll to position [17, 0]
click at [319, 231] on button "Next" at bounding box center [313, 234] width 21 height 6
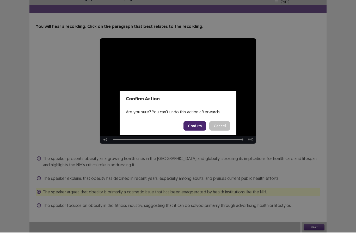
click at [194, 128] on button "Confirm" at bounding box center [194, 132] width 23 height 9
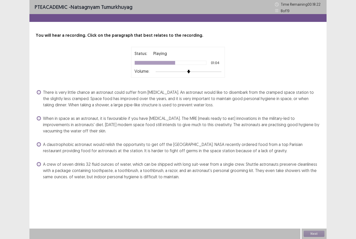
scroll to position [7, 0]
click at [147, 162] on span "A crew of seven drinks 32 fluid ounces of water, which can be shipped with long…" at bounding box center [181, 170] width 277 height 19
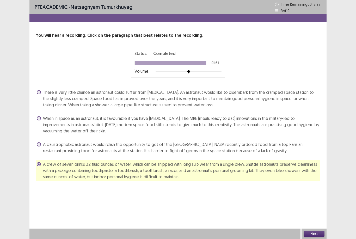
scroll to position [17, 0]
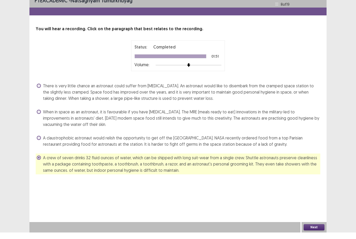
click at [318, 231] on button "Next" at bounding box center [313, 234] width 21 height 6
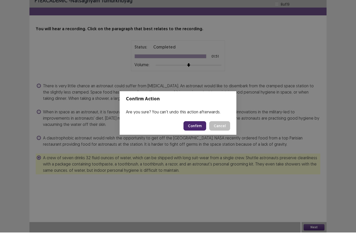
click at [201, 128] on button "Confirm" at bounding box center [194, 132] width 23 height 9
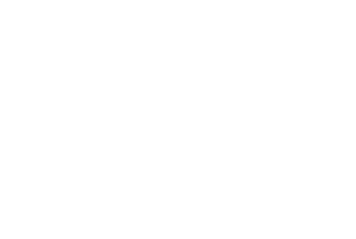
scroll to position [7, 0]
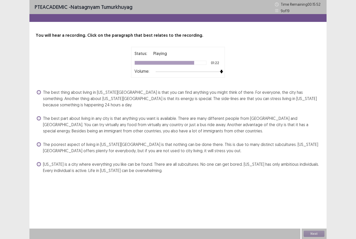
click at [124, 93] on span "The best thing about living in [US_STATE][GEOGRAPHIC_DATA] is that you can find…" at bounding box center [181, 98] width 277 height 19
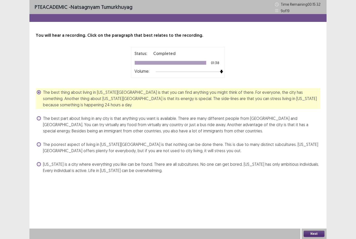
scroll to position [17, 0]
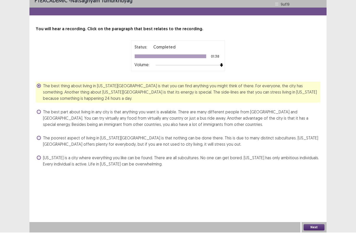
click at [321, 231] on button "Next" at bounding box center [313, 234] width 21 height 6
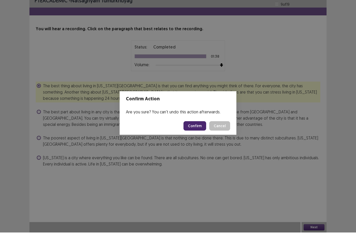
click at [199, 128] on button "Confirm" at bounding box center [194, 132] width 23 height 9
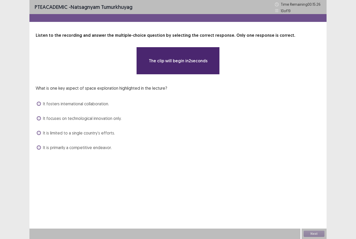
scroll to position [0, 0]
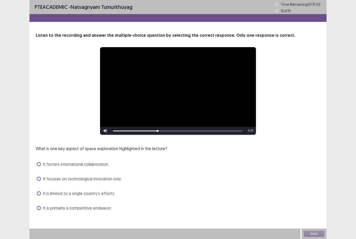
click at [96, 163] on span "It fosters international collaboration." at bounding box center [76, 164] width 66 height 6
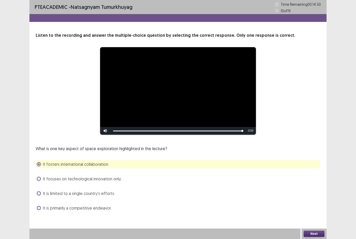
scroll to position [17, 0]
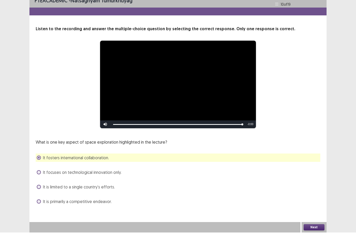
click at [321, 231] on button "Next" at bounding box center [313, 234] width 21 height 6
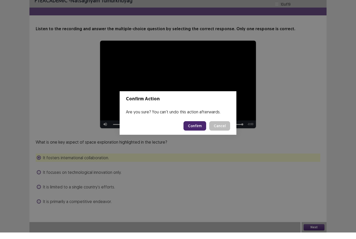
click at [198, 128] on button "Confirm" at bounding box center [194, 132] width 23 height 9
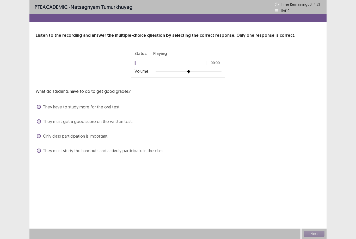
scroll to position [7, 0]
click at [113, 104] on span "They have to study more for the oral test." at bounding box center [81, 107] width 77 height 6
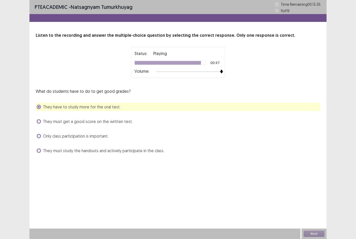
scroll to position [17, 0]
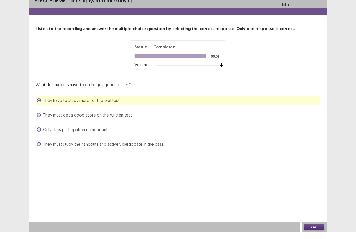
click at [318, 231] on button "Next" at bounding box center [313, 234] width 21 height 6
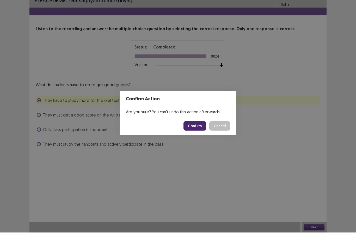
click at [198, 128] on button "Confirm" at bounding box center [194, 132] width 23 height 9
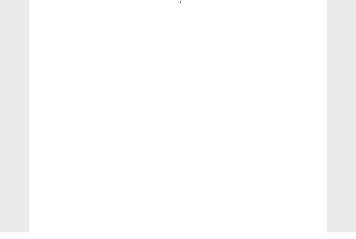
scroll to position [7, 0]
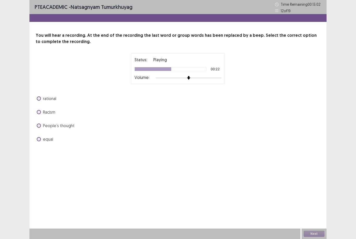
click at [50, 109] on span "Racism" at bounding box center [49, 112] width 12 height 6
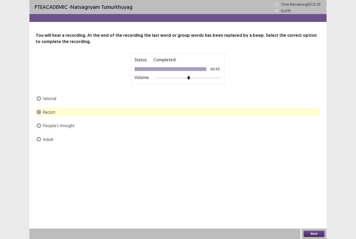
scroll to position [17, 0]
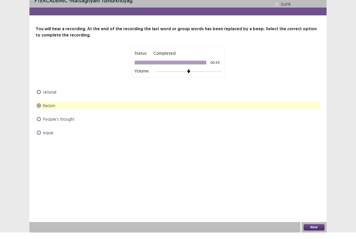
click at [316, 231] on button "Next" at bounding box center [313, 234] width 21 height 6
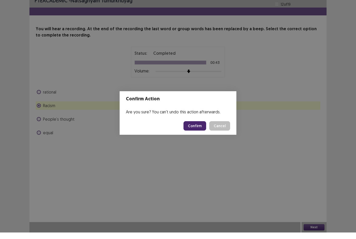
click at [200, 128] on button "Confirm" at bounding box center [194, 132] width 23 height 9
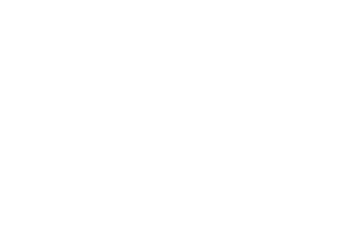
scroll to position [7, 0]
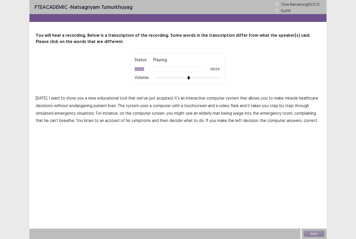
click at [181, 102] on span "a" at bounding box center [182, 105] width 2 height 6
click at [290, 95] on span "miracle" at bounding box center [291, 98] width 13 height 6
click at [234, 102] on span "flask" at bounding box center [235, 105] width 8 height 6
click at [237, 117] on span "left" at bounding box center [238, 120] width 7 height 6
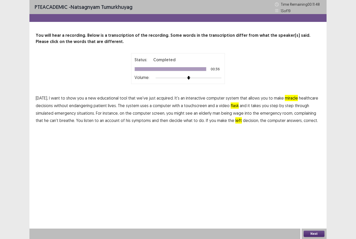
scroll to position [17, 0]
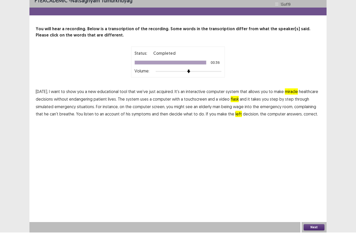
click at [318, 231] on button "Next" at bounding box center [313, 234] width 21 height 6
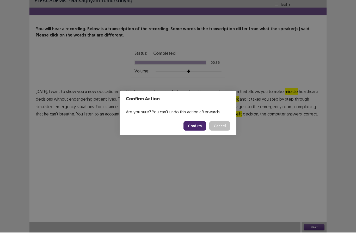
click at [205, 128] on button "Confirm" at bounding box center [194, 132] width 23 height 9
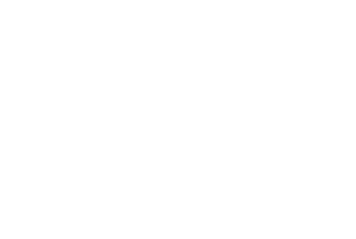
scroll to position [7, 0]
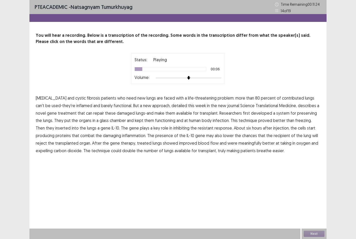
click at [282, 95] on span "contributed" at bounding box center [293, 98] width 22 height 6
click at [213, 117] on span "infection." at bounding box center [221, 120] width 17 height 6
click at [238, 140] on span "meaningfully" at bounding box center [249, 143] width 23 height 6
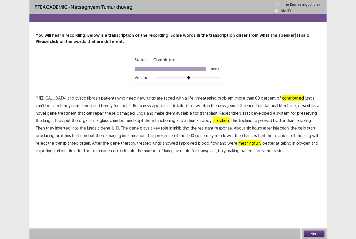
scroll to position [17, 0]
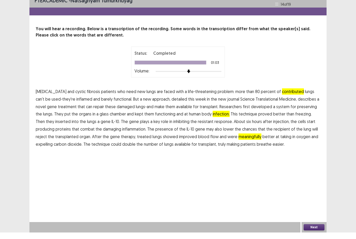
click at [319, 231] on button "Next" at bounding box center [313, 234] width 21 height 6
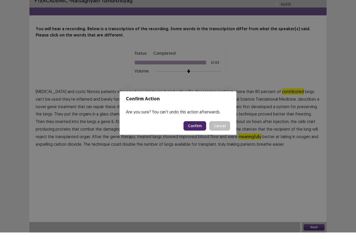
click at [196, 128] on button "Confirm" at bounding box center [194, 132] width 23 height 9
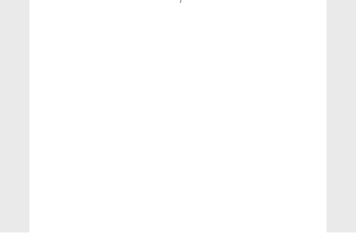
scroll to position [7, 0]
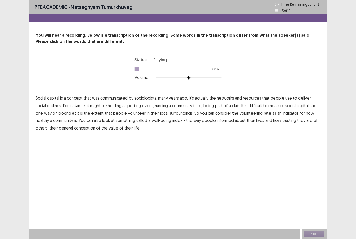
click at [117, 95] on span "communicated" at bounding box center [113, 98] width 27 height 6
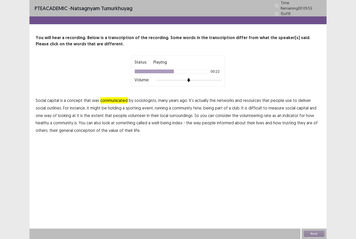
click at [175, 112] on span "surroundings." at bounding box center [181, 115] width 24 height 6
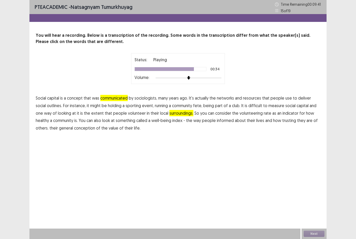
click at [217, 117] on span "informed" at bounding box center [225, 120] width 17 height 6
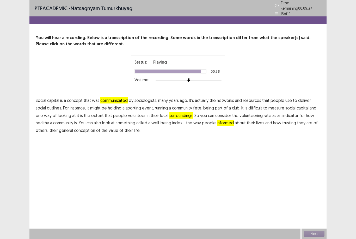
click at [76, 127] on span "conception" at bounding box center [84, 130] width 21 height 6
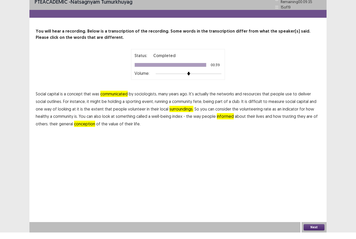
click at [316, 231] on button "Next" at bounding box center [313, 234] width 21 height 6
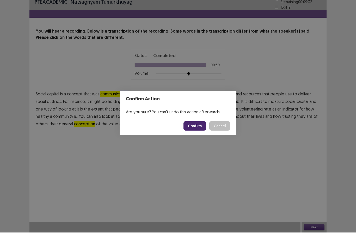
click at [198, 128] on button "Confirm" at bounding box center [194, 132] width 23 height 9
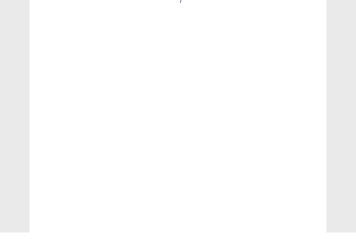
scroll to position [7, 0]
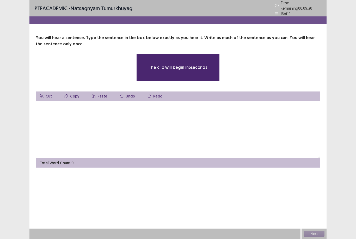
click at [228, 122] on textarea at bounding box center [178, 129] width 284 height 57
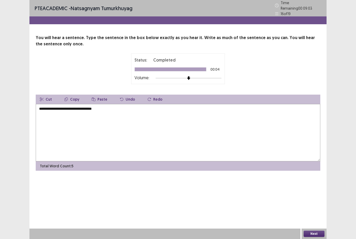
click at [57, 104] on textarea "**********" at bounding box center [178, 132] width 284 height 57
click at [115, 104] on textarea "**********" at bounding box center [178, 132] width 284 height 57
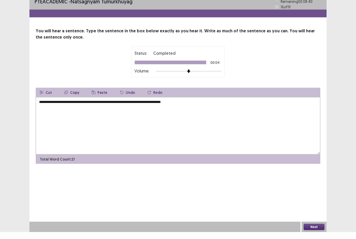
scroll to position [17, 0]
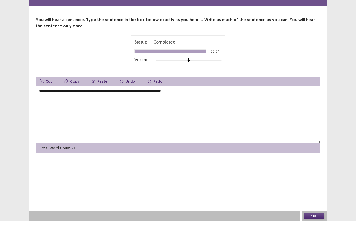
type textarea "**********"
click at [323, 231] on button "Next" at bounding box center [313, 234] width 21 height 6
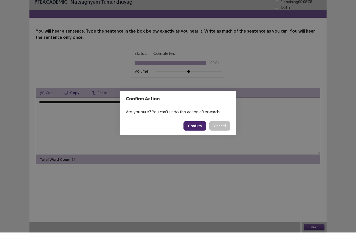
click at [202, 128] on button "Confirm" at bounding box center [194, 132] width 23 height 9
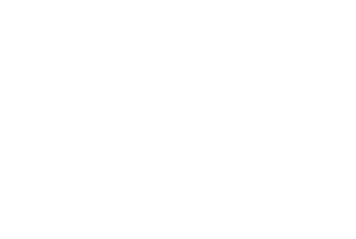
scroll to position [7, 0]
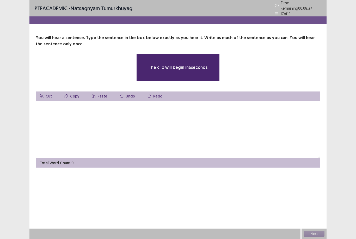
click at [225, 122] on textarea at bounding box center [178, 129] width 284 height 57
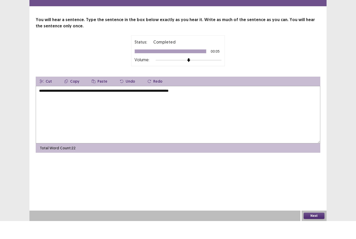
scroll to position [17, 0]
type textarea "**********"
click at [320, 231] on button "Next" at bounding box center [313, 234] width 21 height 6
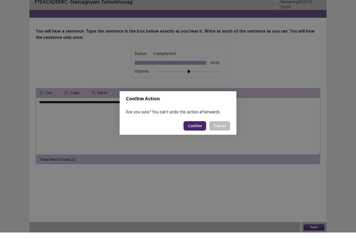
click at [202, 128] on button "Confirm" at bounding box center [194, 132] width 23 height 9
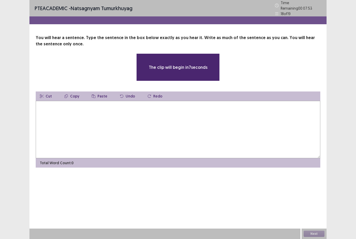
scroll to position [8, 0]
click at [261, 133] on textarea at bounding box center [178, 129] width 284 height 57
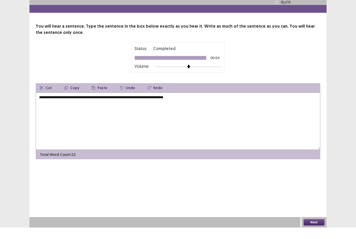
scroll to position [17, 0]
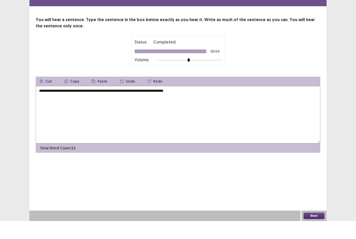
type textarea "**********"
click at [323, 231] on button "Next" at bounding box center [313, 234] width 21 height 6
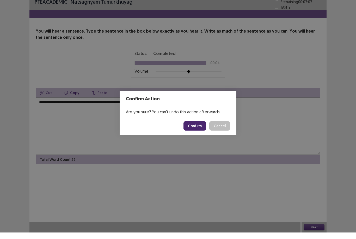
click at [202, 130] on button "Confirm" at bounding box center [194, 132] width 23 height 9
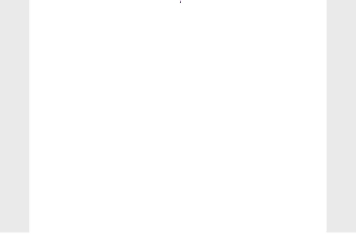
scroll to position [7, 0]
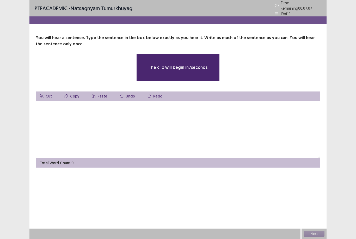
click at [205, 121] on textarea at bounding box center [178, 129] width 284 height 57
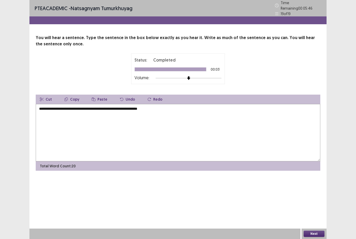
click at [52, 104] on textarea "**********" at bounding box center [178, 132] width 284 height 57
click at [53, 104] on textarea "**********" at bounding box center [178, 132] width 284 height 57
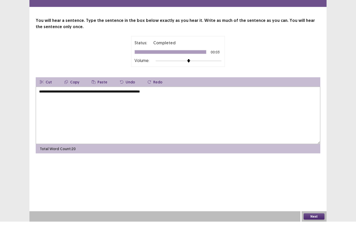
scroll to position [17, 0]
type textarea "**********"
click at [320, 231] on button "Next" at bounding box center [313, 234] width 21 height 6
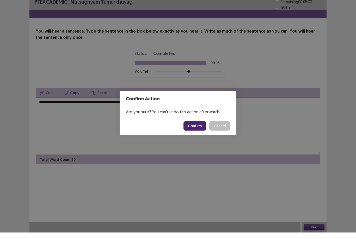
click at [198, 128] on button "Confirm" at bounding box center [194, 132] width 23 height 9
